Goal: Book appointment/travel/reservation

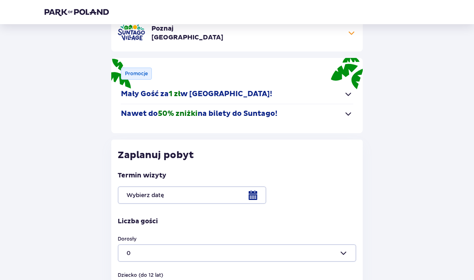
scroll to position [91, 0]
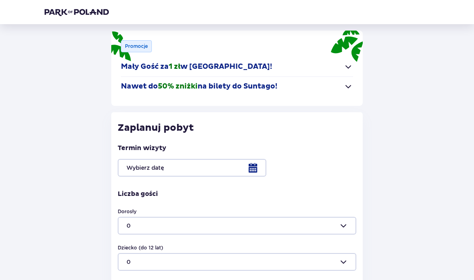
click at [349, 84] on span "button" at bounding box center [349, 87] width 10 height 10
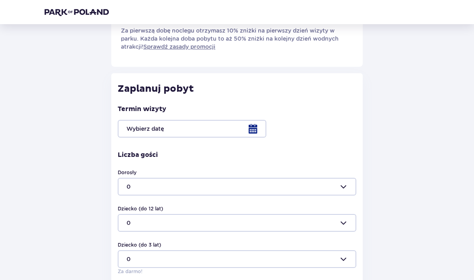
click at [260, 129] on div at bounding box center [237, 129] width 239 height 18
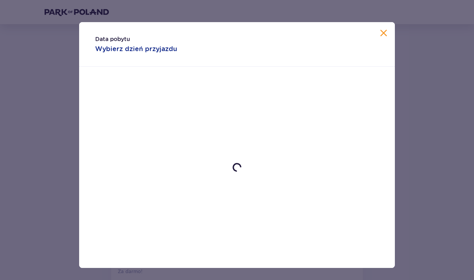
scroll to position [193, 0]
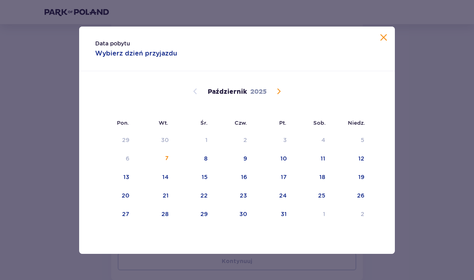
click at [283, 94] on span "Następny miesiąc" at bounding box center [279, 91] width 10 height 10
click at [325, 133] on div "1" at bounding box center [310, 140] width 39 height 18
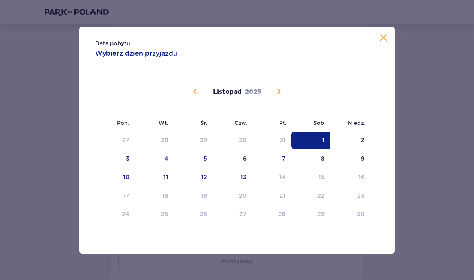
click at [369, 139] on div "2" at bounding box center [350, 140] width 40 height 18
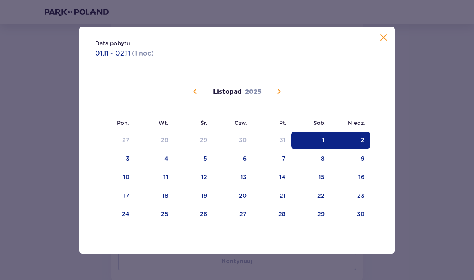
type input "[DATE] - [DATE]"
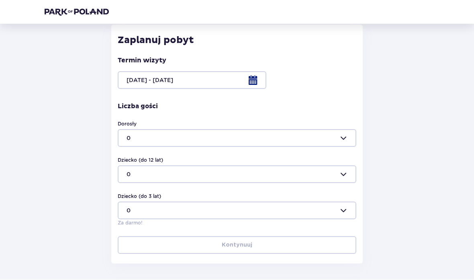
scroll to position [241, 0]
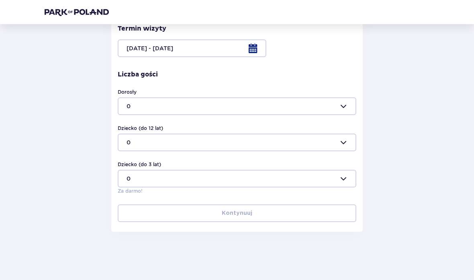
click at [346, 104] on div at bounding box center [237, 106] width 239 height 18
click at [173, 163] on div "2" at bounding box center [237, 162] width 221 height 8
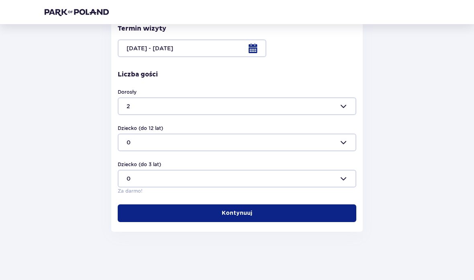
type input "2"
click at [237, 213] on p "Kontynuuj" at bounding box center [237, 213] width 31 height 8
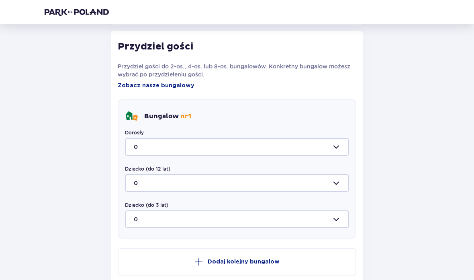
scroll to position [448, 0]
click at [336, 154] on div at bounding box center [237, 146] width 224 height 18
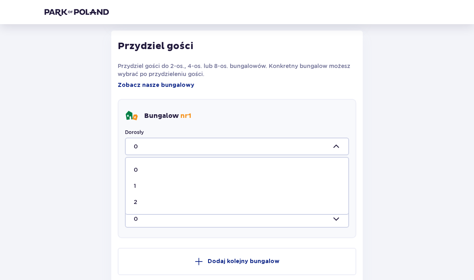
click at [191, 204] on div "2" at bounding box center [237, 202] width 207 height 8
type input "2"
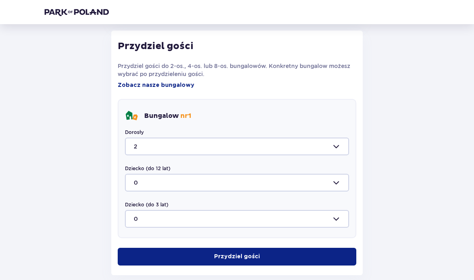
click at [273, 258] on button "Przydziel gości" at bounding box center [237, 257] width 239 height 18
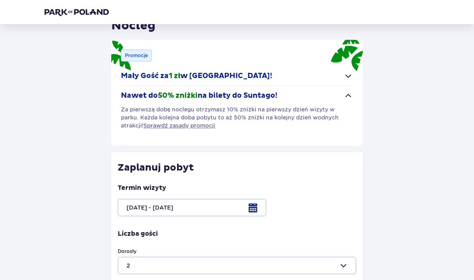
scroll to position [47, 0]
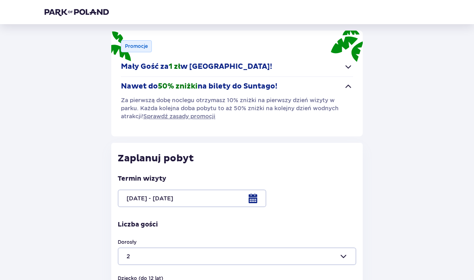
click at [250, 205] on div at bounding box center [237, 198] width 239 height 18
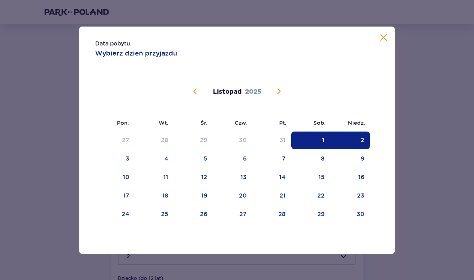
click at [261, 197] on div "21" at bounding box center [271, 196] width 39 height 18
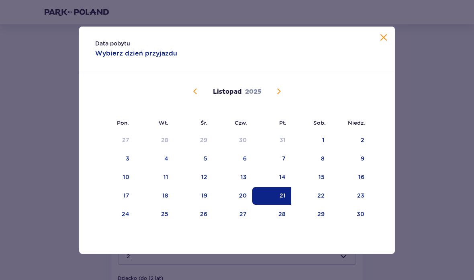
click at [335, 131] on div "2" at bounding box center [350, 140] width 40 height 18
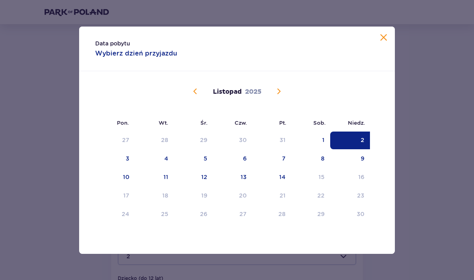
click at [322, 134] on div "1" at bounding box center [310, 140] width 39 height 18
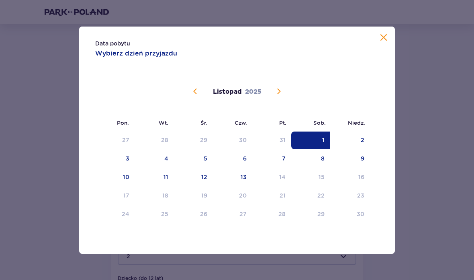
click at [136, 158] on div "4" at bounding box center [154, 159] width 39 height 18
type input "[DATE] - [DATE]"
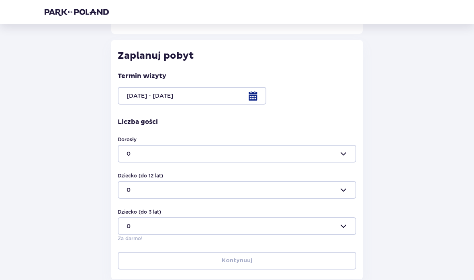
scroll to position [189, 0]
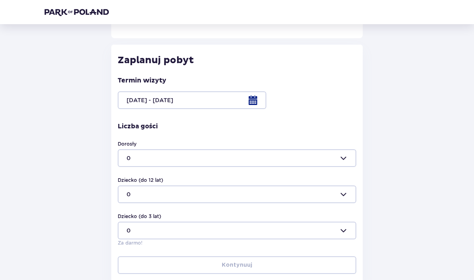
click at [332, 156] on div at bounding box center [237, 158] width 239 height 18
click at [206, 212] on div "2" at bounding box center [237, 213] width 221 height 8
type input "2"
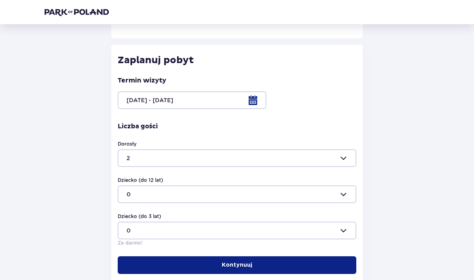
click at [279, 267] on button "Kontynuuj" at bounding box center [237, 265] width 239 height 18
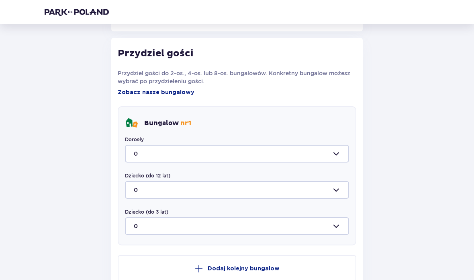
scroll to position [448, 0]
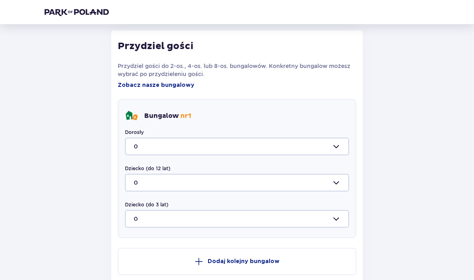
click at [263, 135] on div "Dorosły 0" at bounding box center [237, 142] width 224 height 27
click at [265, 141] on div at bounding box center [237, 146] width 224 height 18
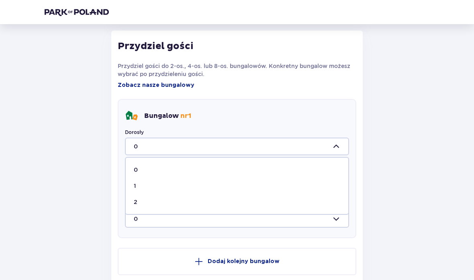
click at [220, 201] on div "2" at bounding box center [237, 202] width 207 height 8
type input "2"
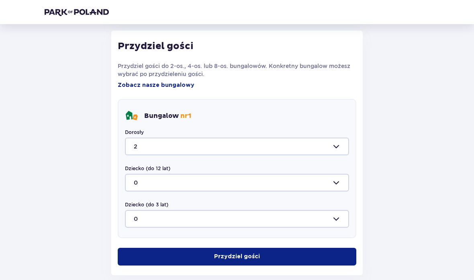
click at [293, 264] on button "Przydziel gości" at bounding box center [237, 257] width 239 height 18
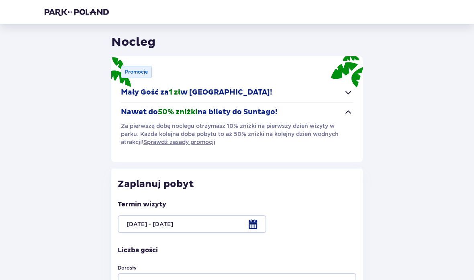
scroll to position [0, 0]
